Goal: Find specific page/section: Find specific page/section

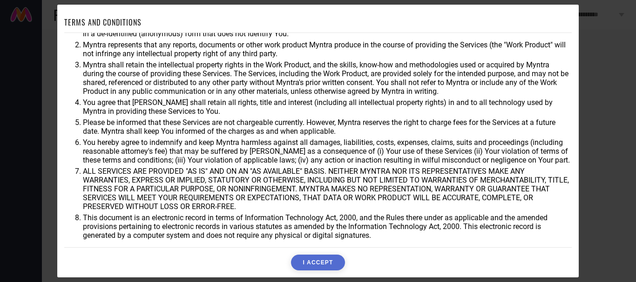
scroll to position [38, 0]
click at [317, 260] on button "I ACCEPT" at bounding box center [318, 263] width 54 height 16
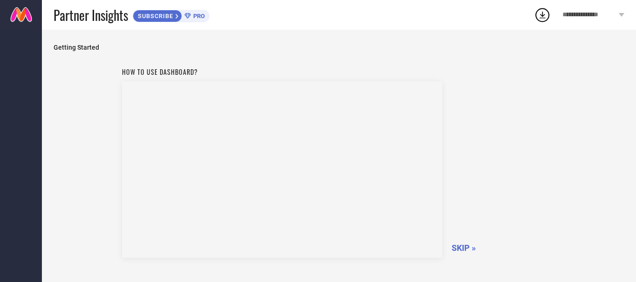
click at [466, 246] on span "SKIP »" at bounding box center [463, 248] width 24 height 10
